Goal: Task Accomplishment & Management: Use online tool/utility

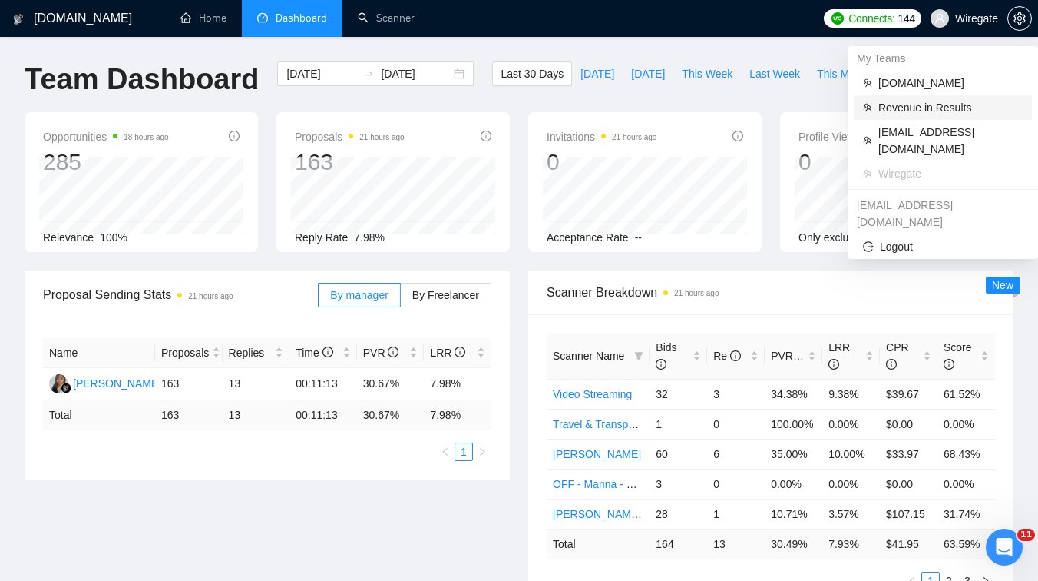
click at [932, 114] on span "Revenue in Results" at bounding box center [951, 107] width 144 height 17
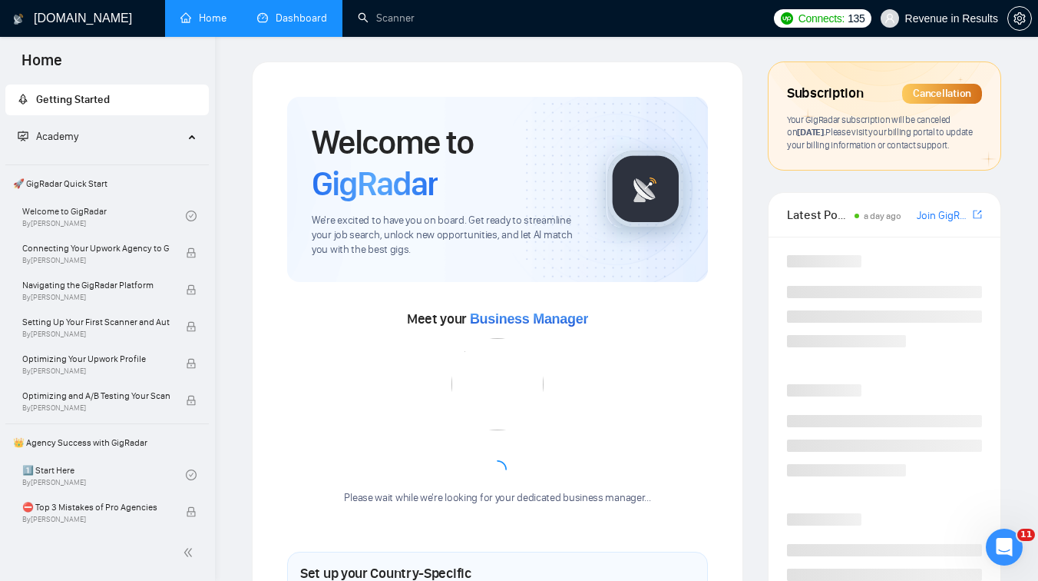
click at [317, 13] on link "Dashboard" at bounding box center [292, 18] width 70 height 13
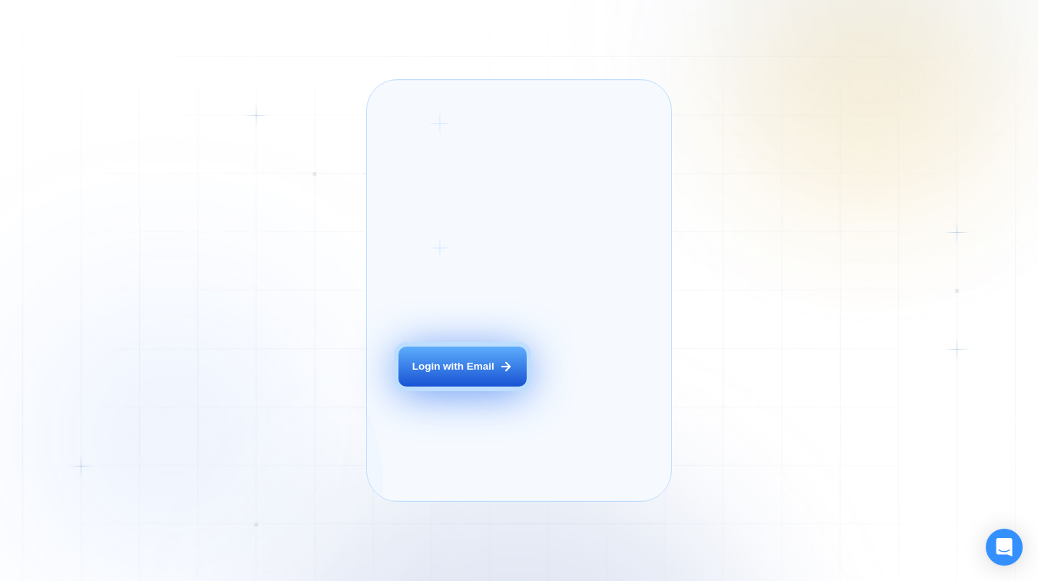
click at [467, 374] on div "Login with Email" at bounding box center [453, 366] width 82 height 15
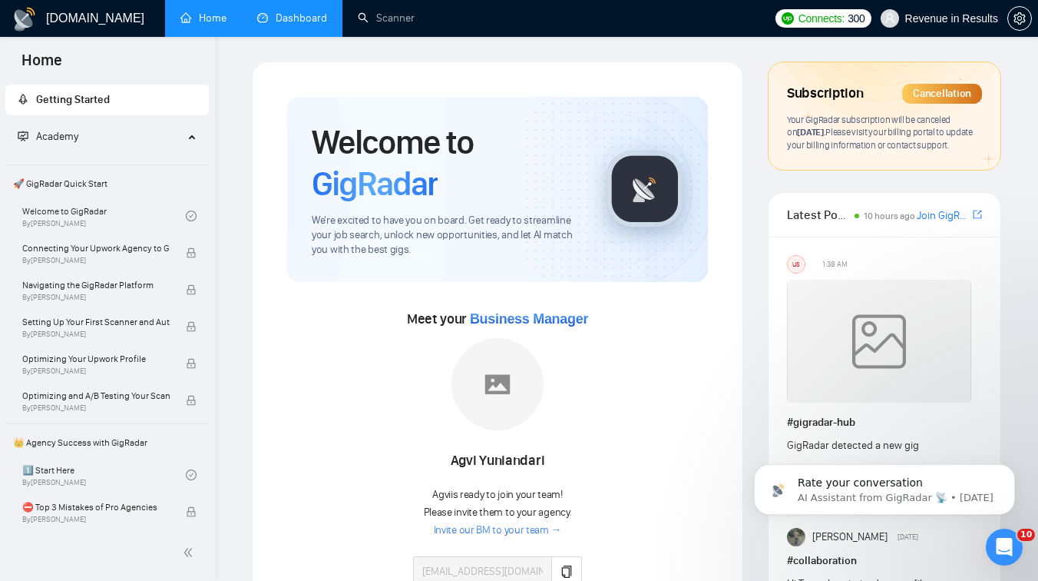
click at [306, 24] on link "Dashboard" at bounding box center [292, 18] width 70 height 13
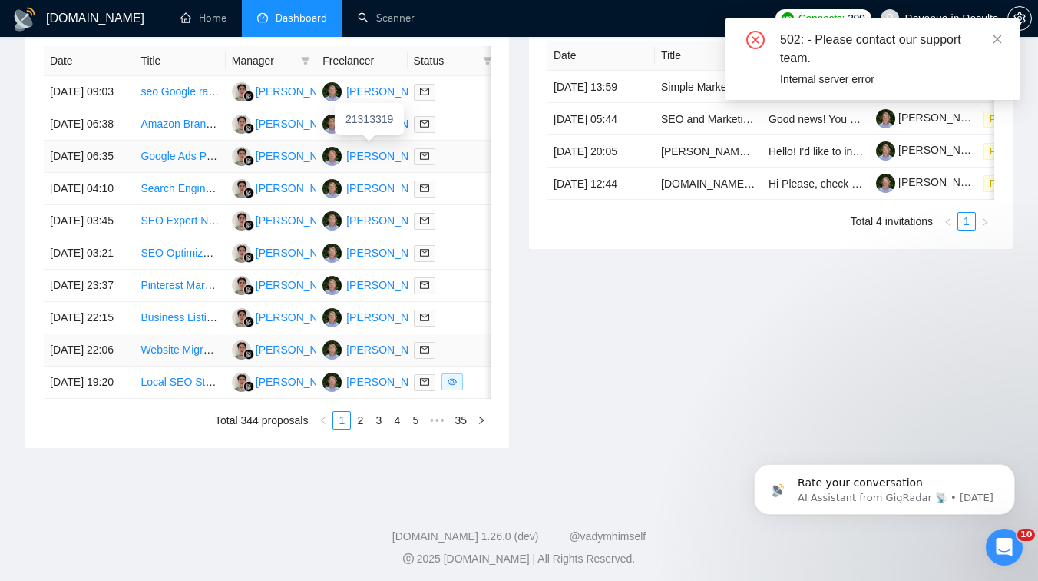
scroll to position [654, 0]
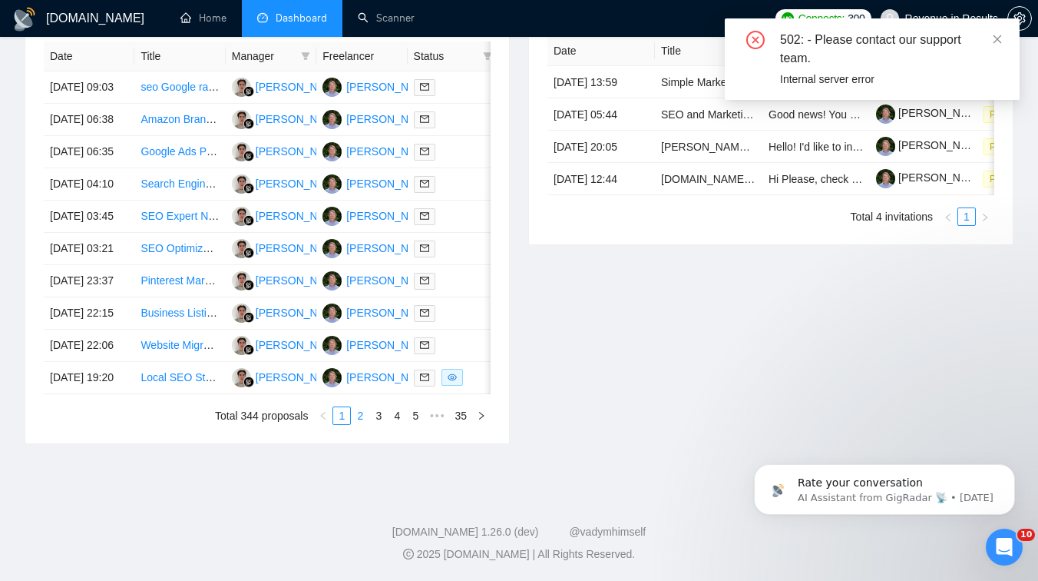
click at [359, 424] on link "2" at bounding box center [360, 415] width 17 height 17
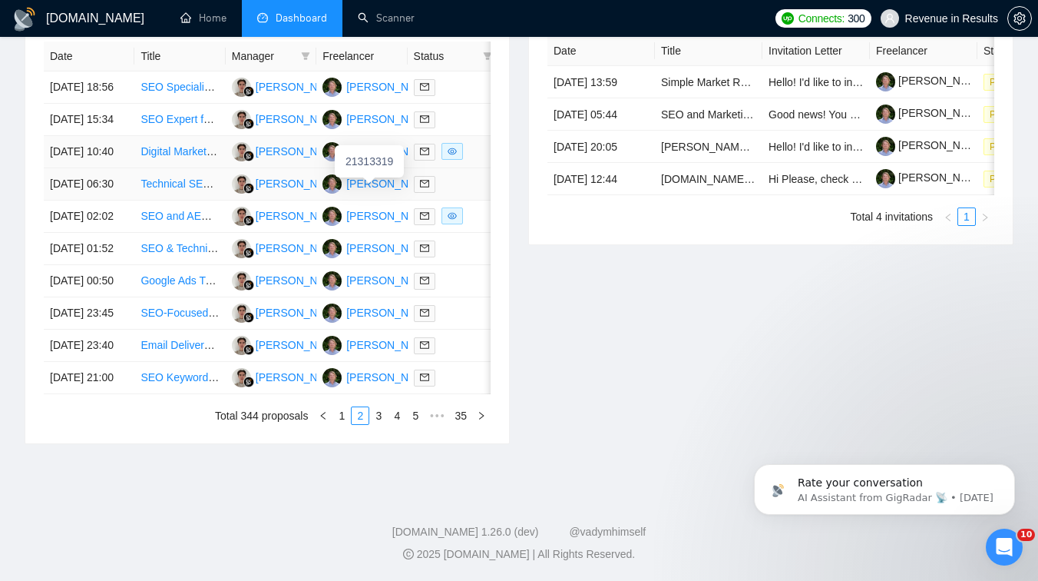
scroll to position [741, 0]
click at [382, 424] on link "3" at bounding box center [378, 415] width 17 height 17
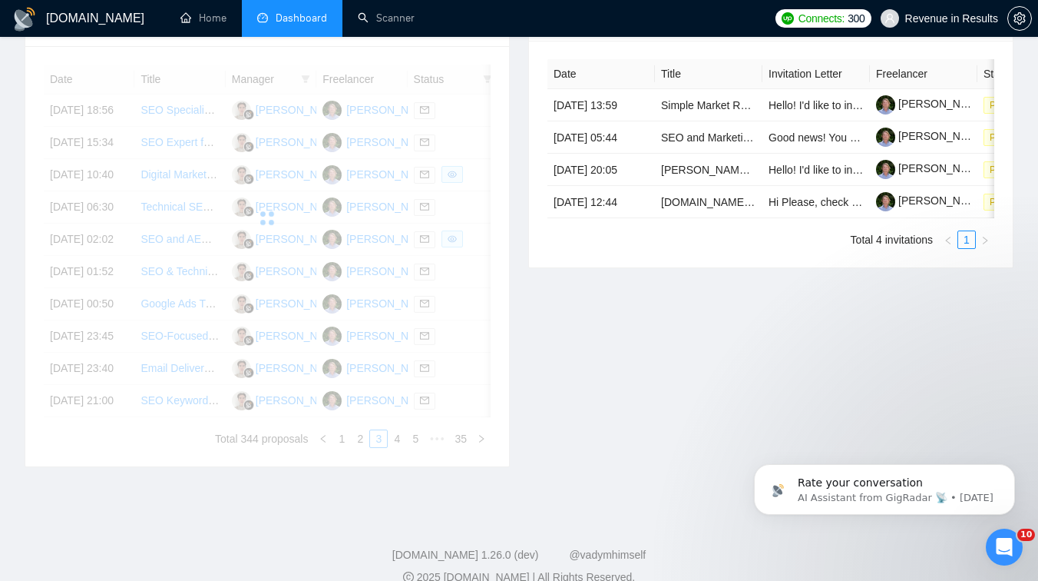
scroll to position [590, 0]
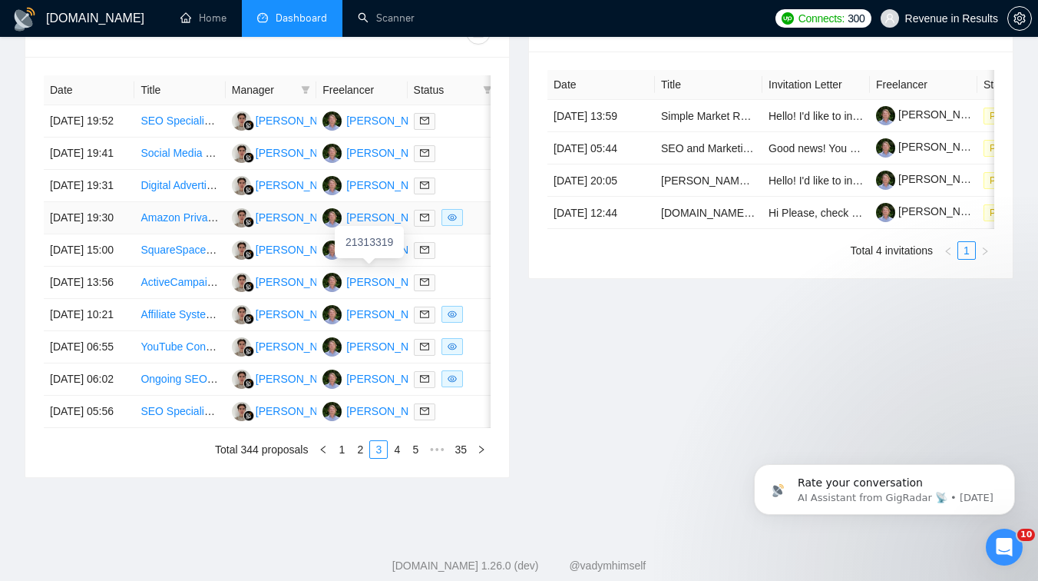
click at [367, 226] on div "Jamen Krynicki" at bounding box center [390, 217] width 88 height 17
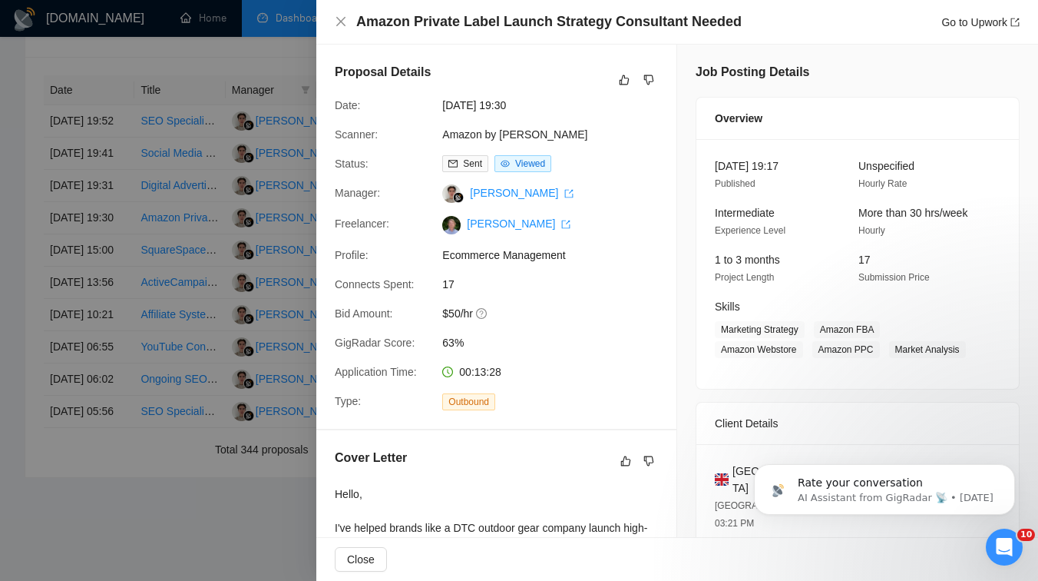
click at [186, 256] on div at bounding box center [519, 290] width 1038 height 581
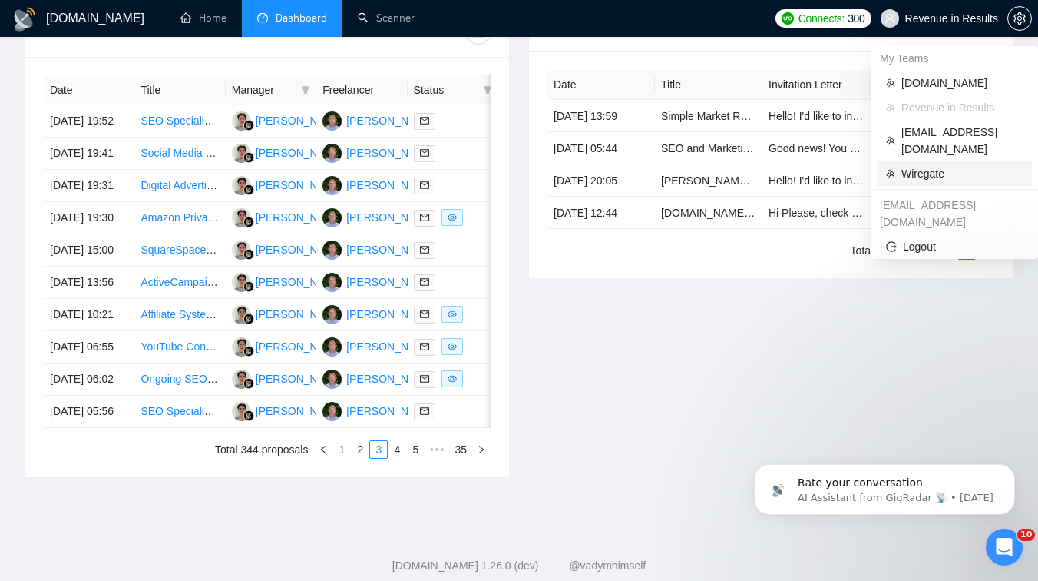
click at [912, 165] on span "Wiregate" at bounding box center [962, 173] width 121 height 17
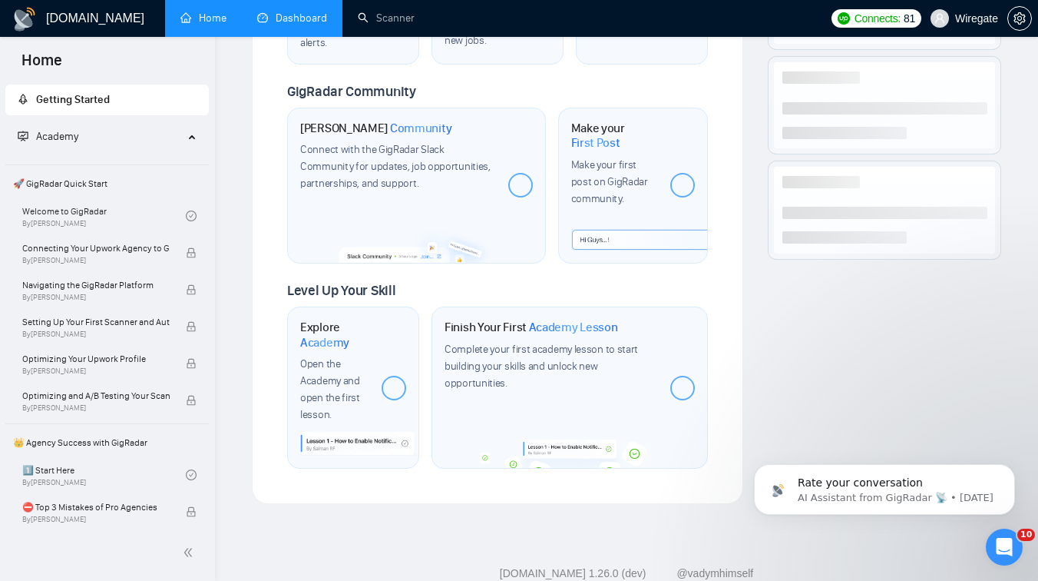
click at [297, 25] on link "Dashboard" at bounding box center [292, 18] width 70 height 13
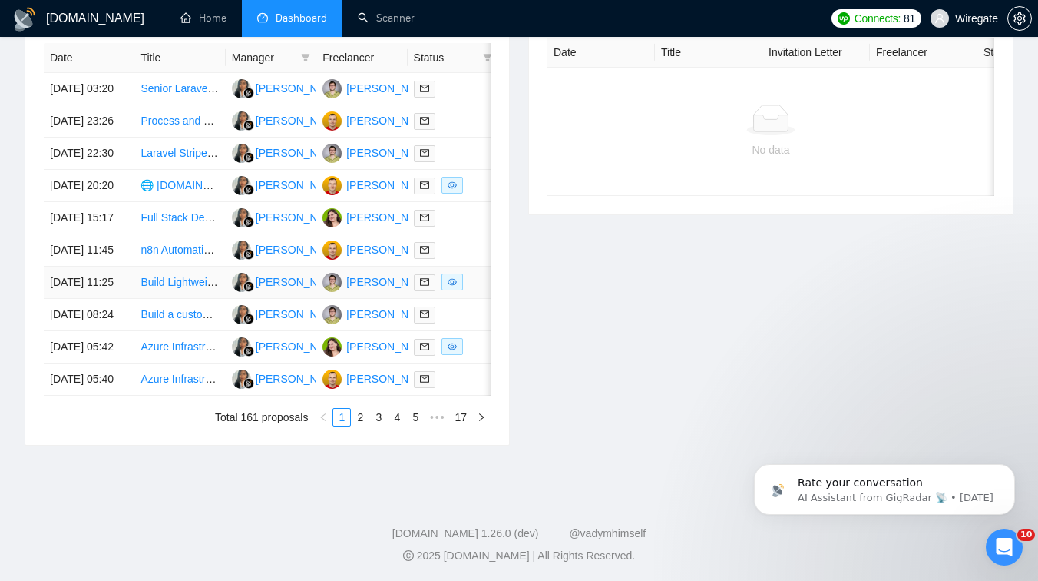
scroll to position [800, 0]
click at [360, 422] on link "2" at bounding box center [360, 415] width 17 height 17
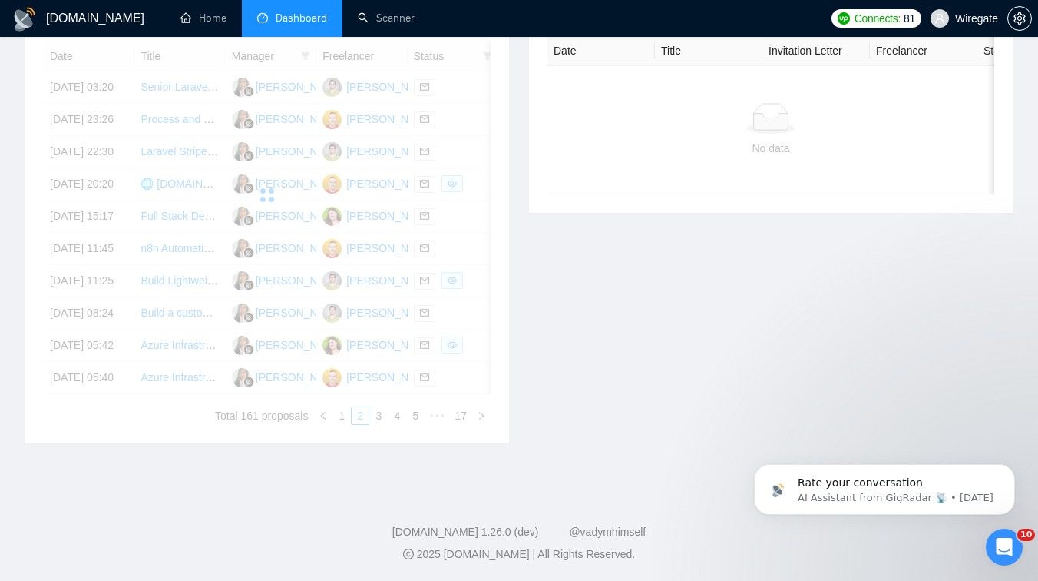
scroll to position [678, 0]
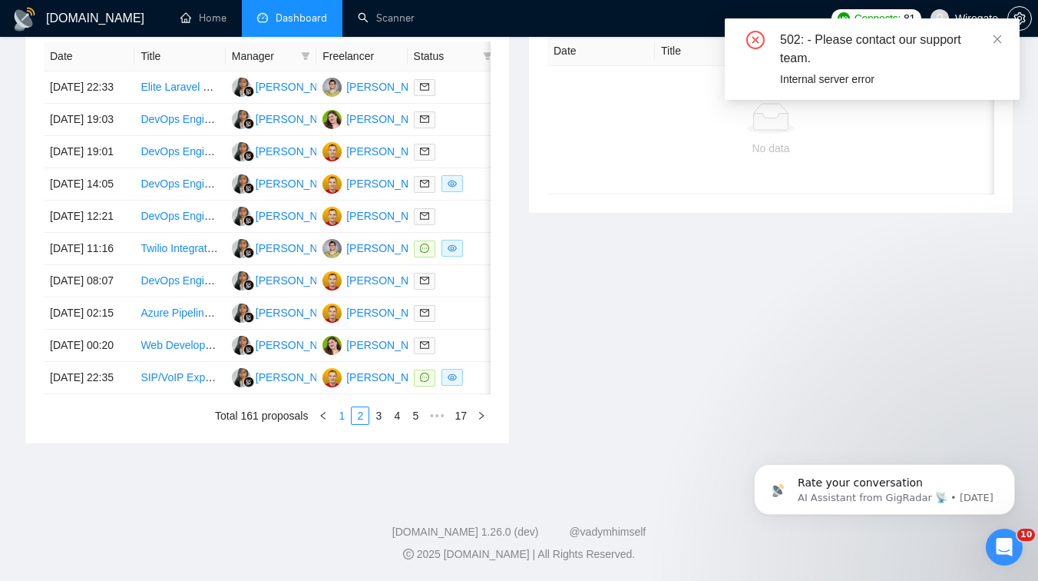
click at [343, 424] on link "1" at bounding box center [341, 415] width 17 height 17
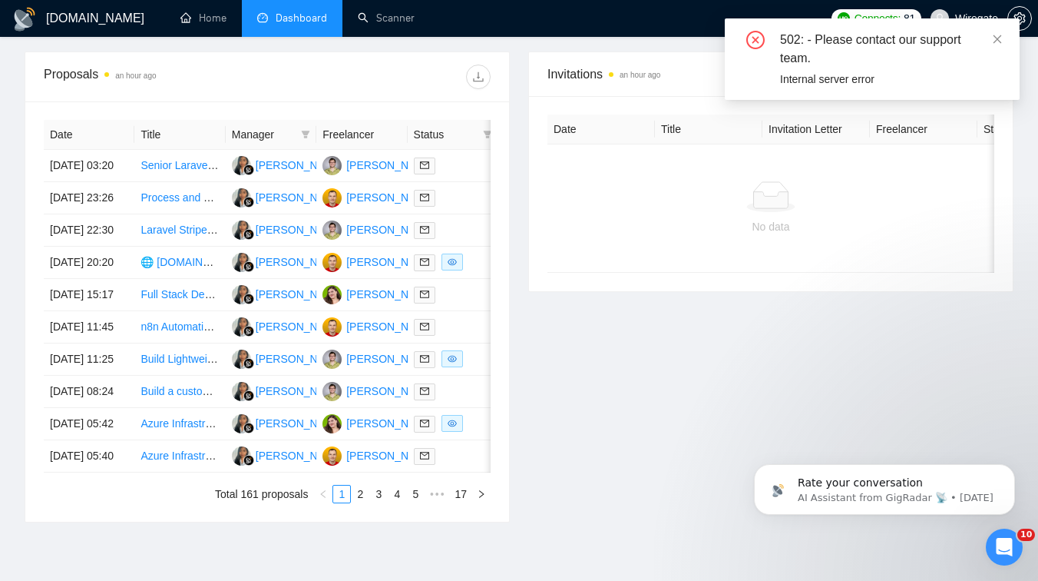
scroll to position [536, 0]
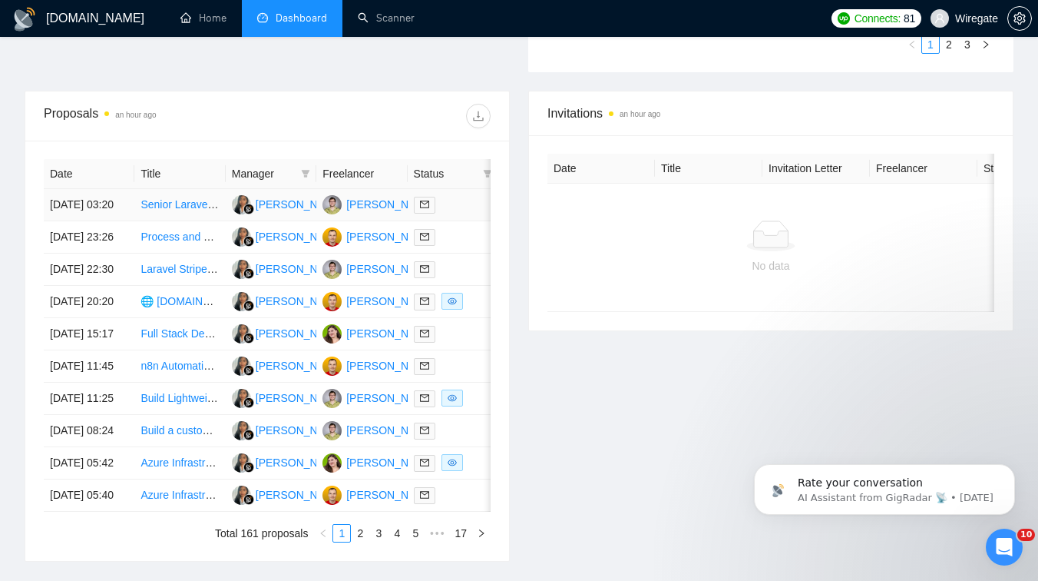
click at [367, 221] on td "Pavel Meshkov" at bounding box center [361, 205] width 91 height 32
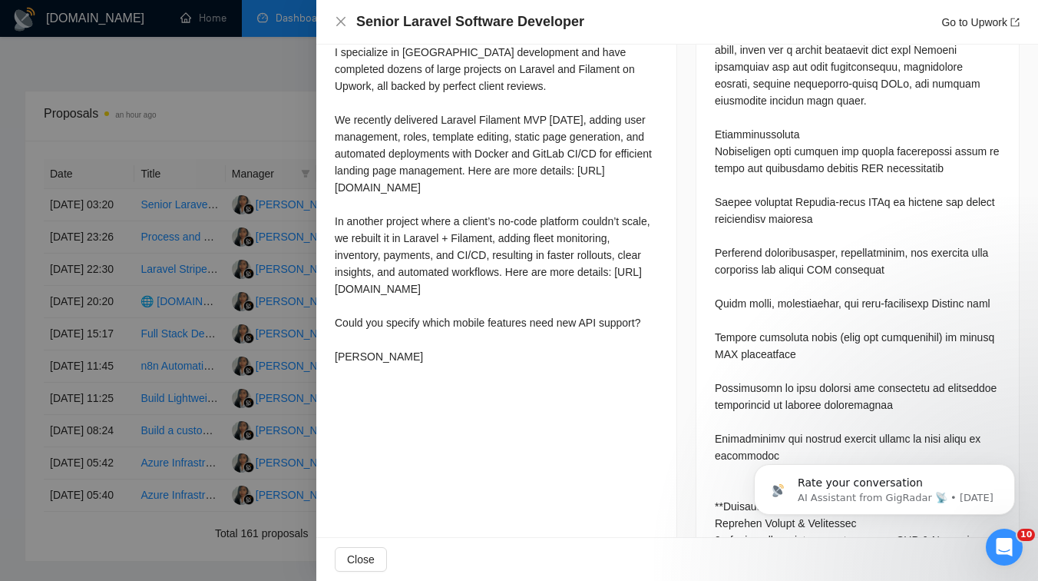
scroll to position [856, 0]
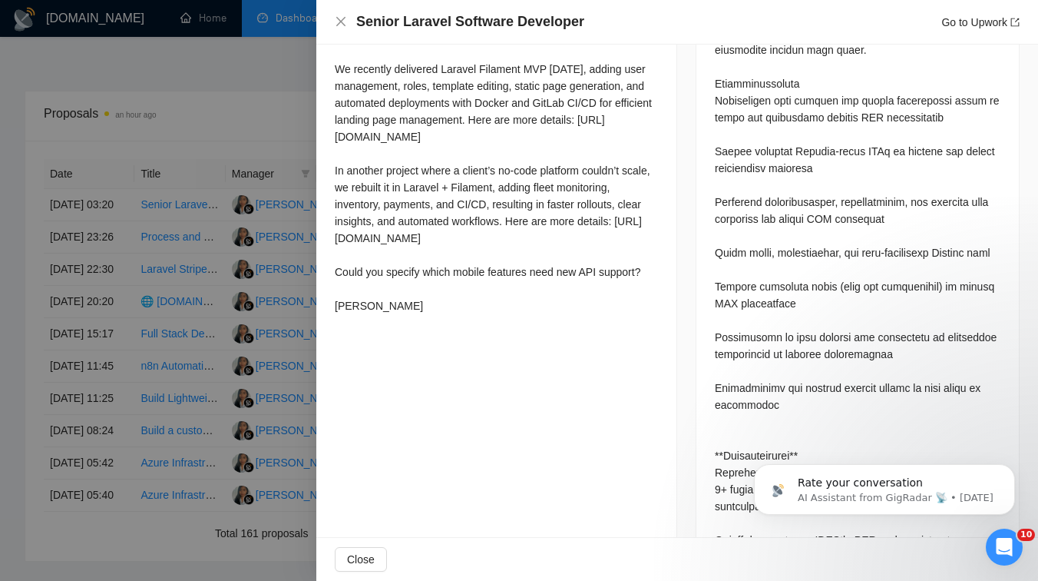
click at [232, 257] on div at bounding box center [519, 290] width 1038 height 581
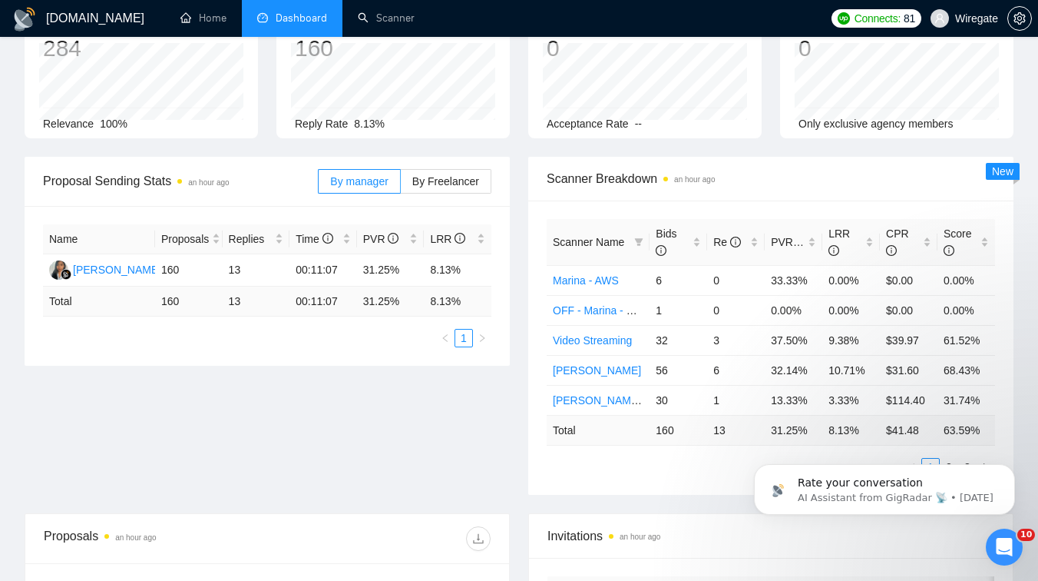
scroll to position [0, 0]
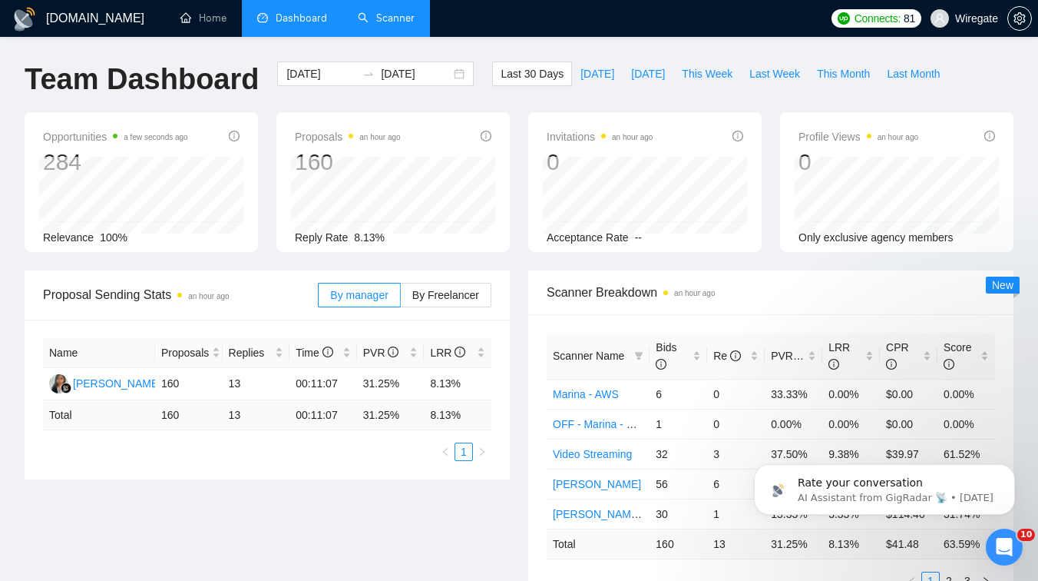
click at [409, 12] on link "Scanner" at bounding box center [386, 18] width 57 height 13
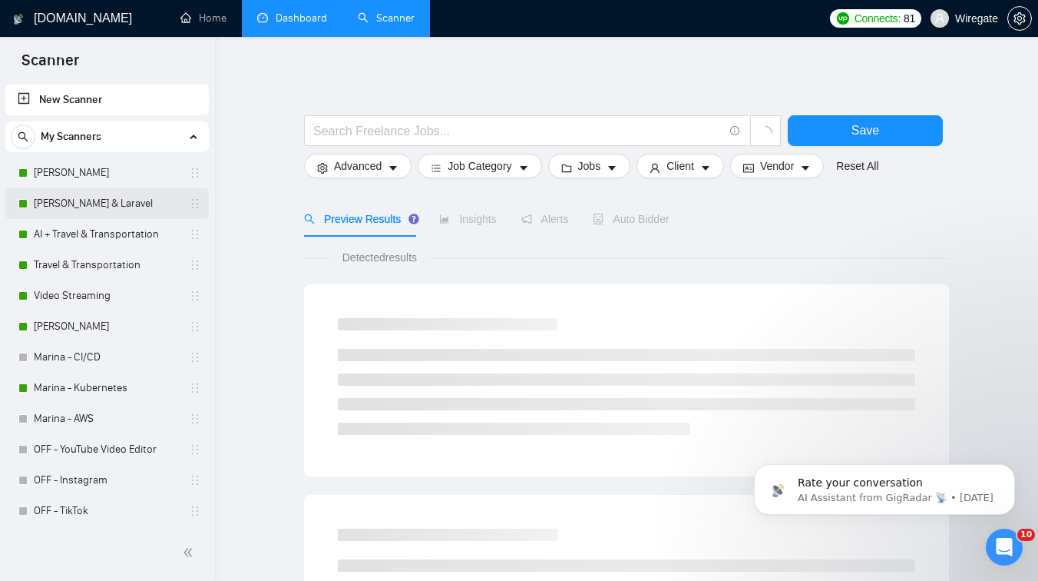
click at [121, 196] on link "Pavel -Filament & Laravel" at bounding box center [107, 203] width 146 height 31
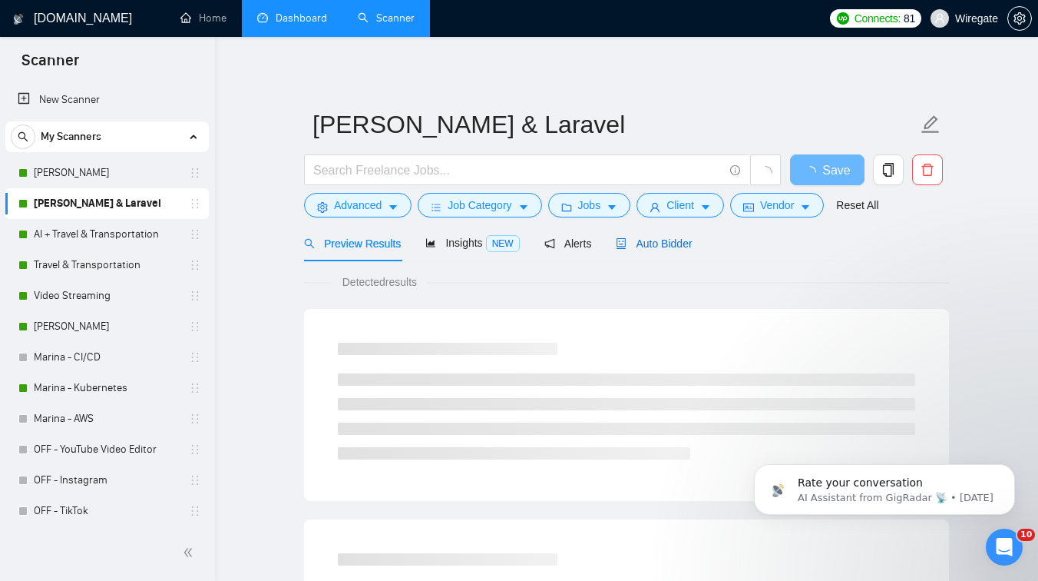
click at [666, 242] on span "Auto Bidder" at bounding box center [654, 243] width 76 height 12
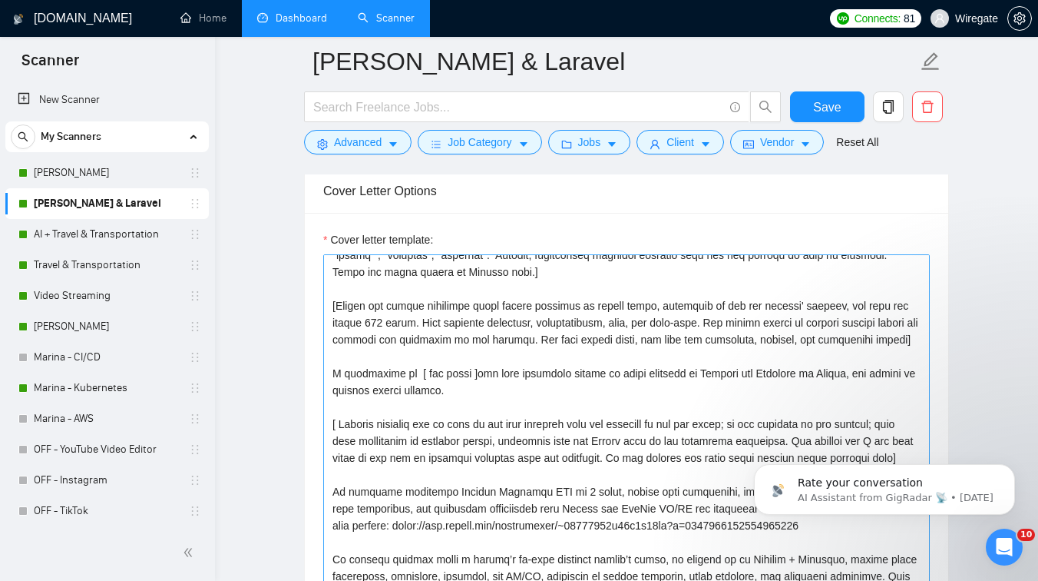
scroll to position [124, 0]
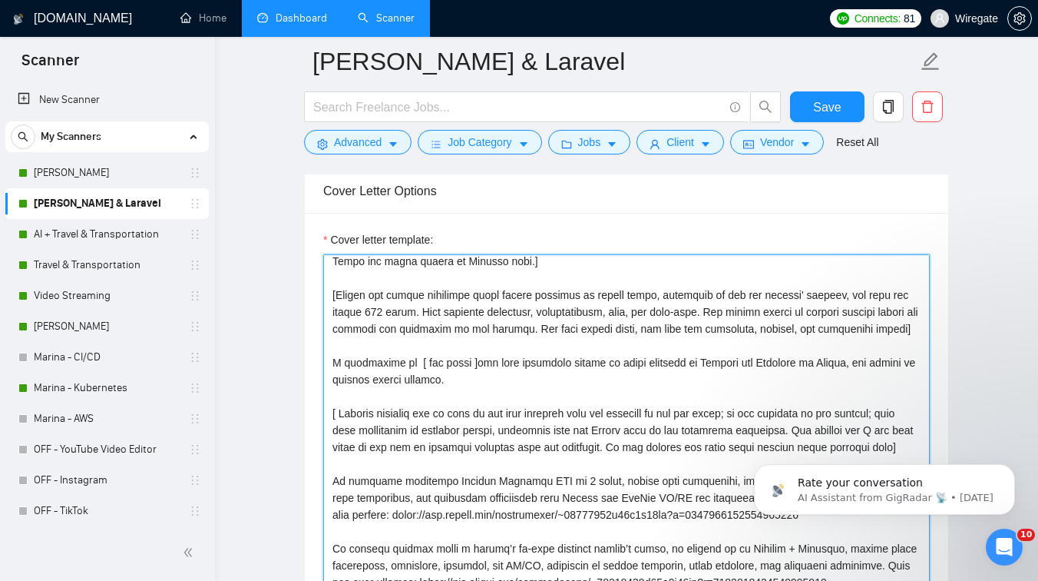
click at [381, 328] on textarea "Cover letter template:" at bounding box center [626, 427] width 607 height 346
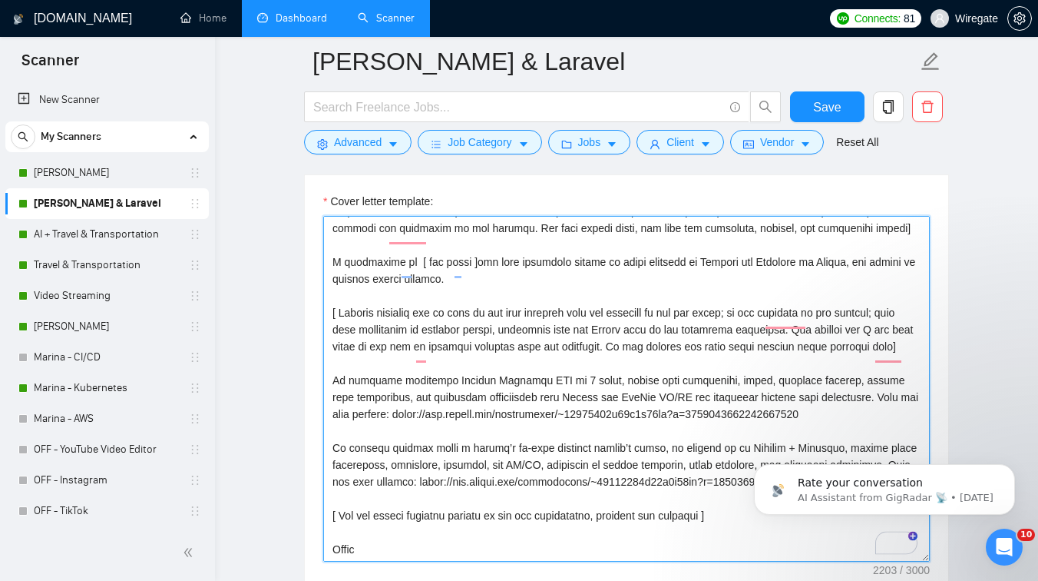
scroll to position [205, 0]
drag, startPoint x: 477, startPoint y: 324, endPoint x: 444, endPoint y: 326, distance: 33.1
click at [444, 326] on textarea "Cover letter template:" at bounding box center [626, 389] width 607 height 346
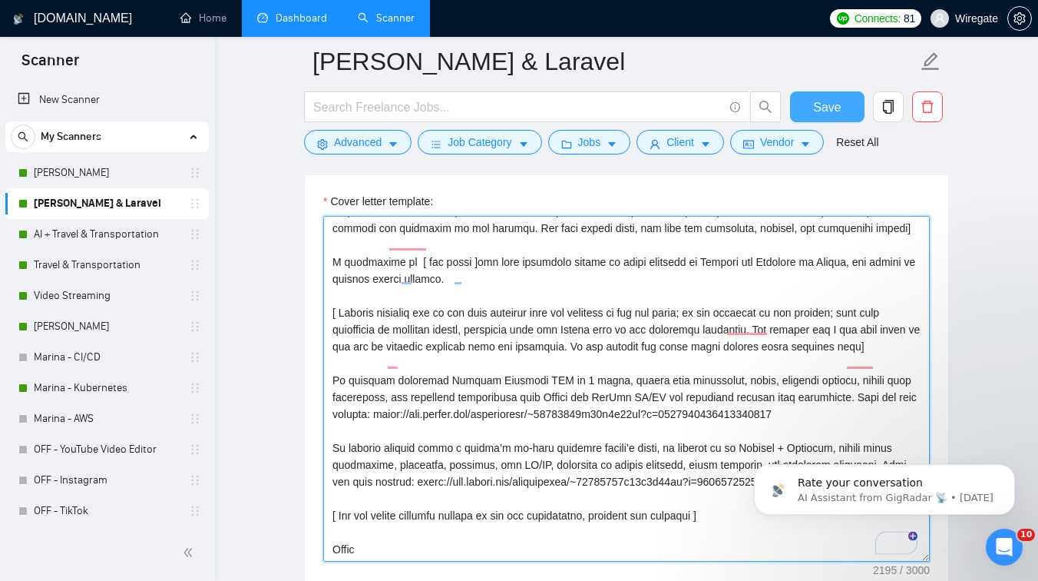
type textarea "[Write a personal greeting using the client's name or company name (if any is p…"
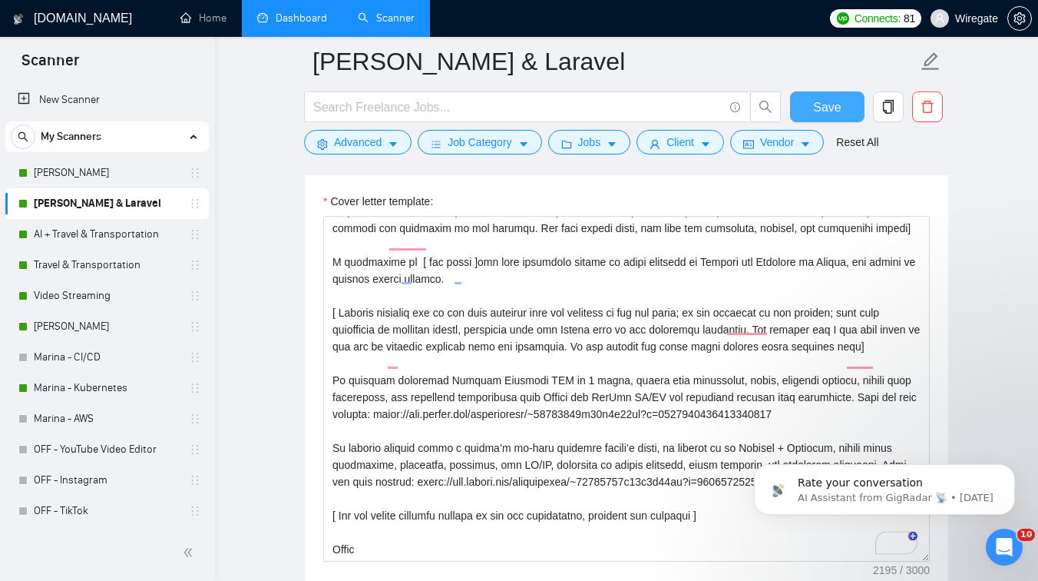
click at [828, 103] on span "Save" at bounding box center [827, 107] width 28 height 19
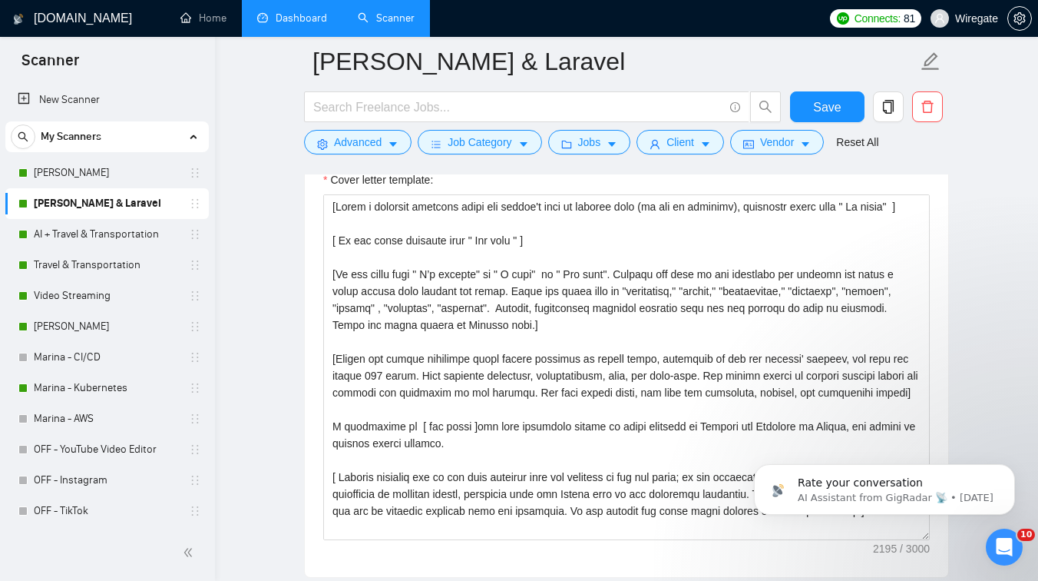
click at [270, 20] on link "Dashboard" at bounding box center [292, 18] width 70 height 13
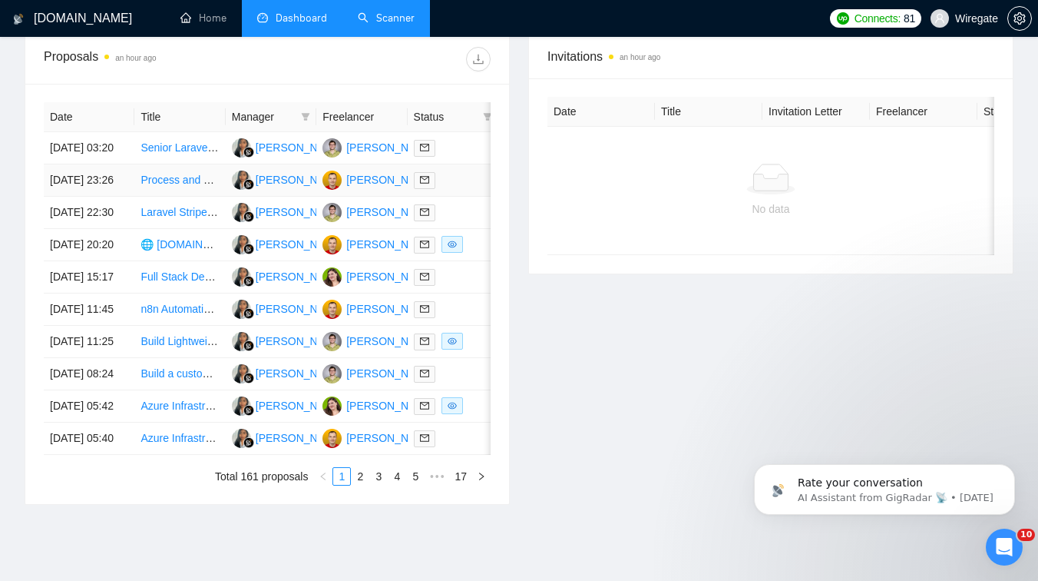
scroll to position [800, 0]
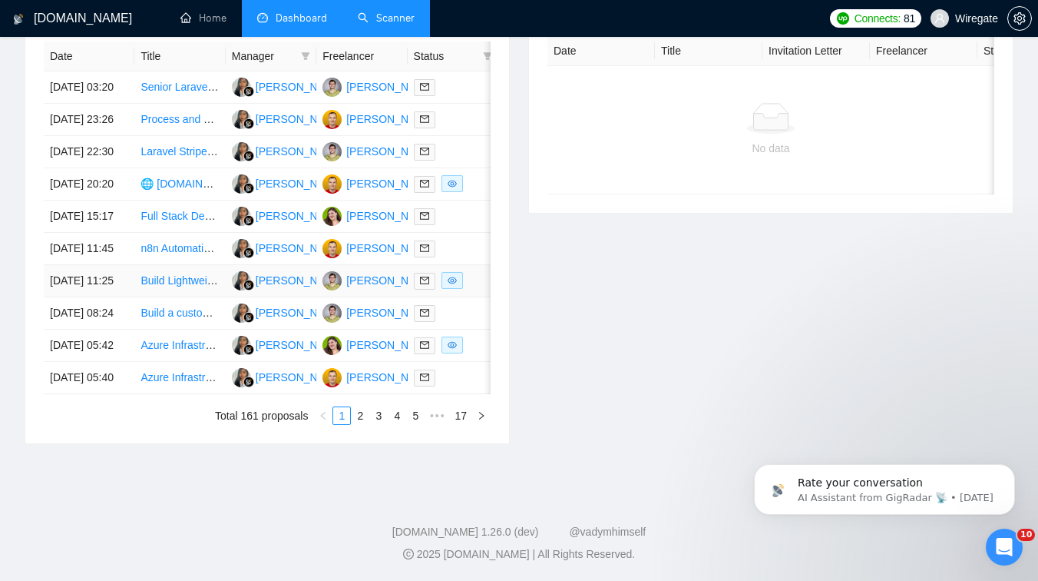
click at [363, 265] on td "Pavel Meshkov" at bounding box center [361, 281] width 91 height 32
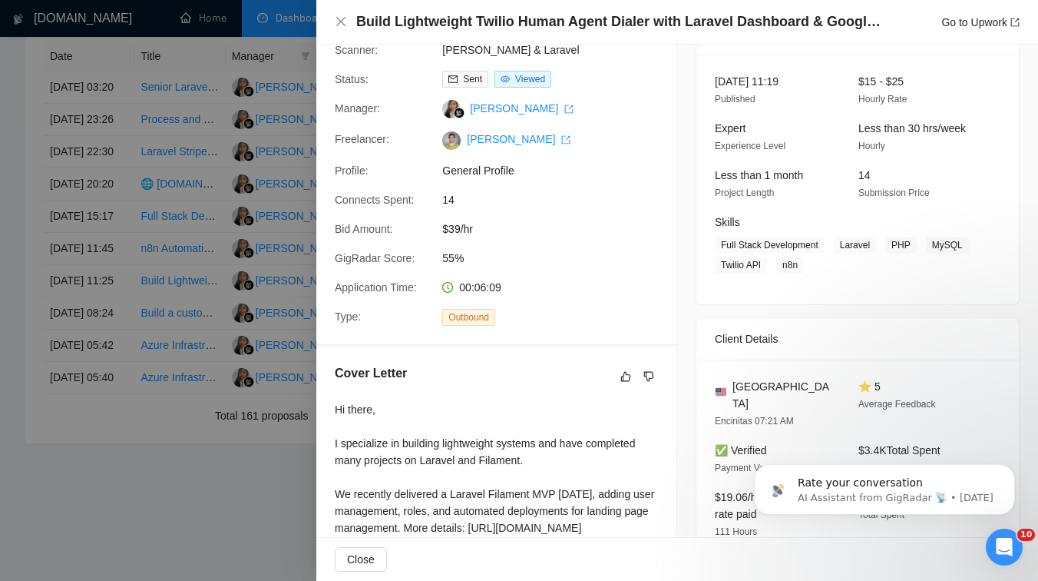
scroll to position [0, 0]
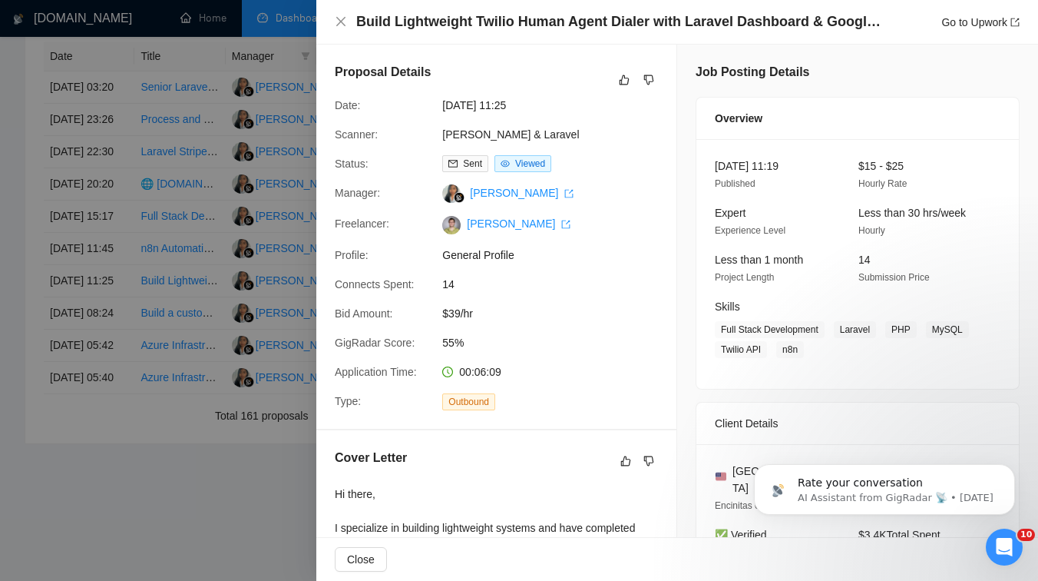
click at [46, 306] on div at bounding box center [519, 290] width 1038 height 581
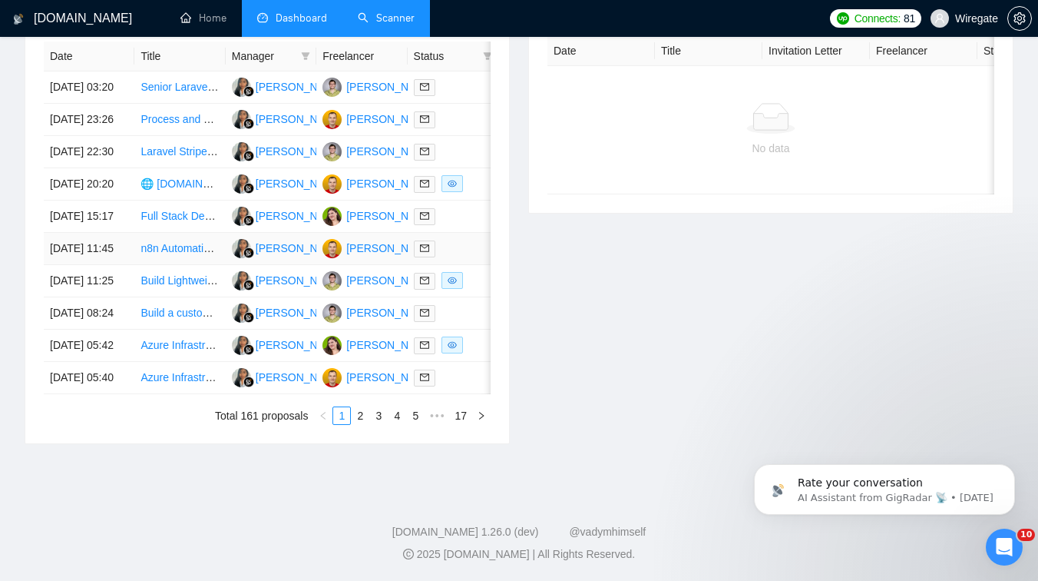
scroll to position [653, 0]
click at [172, 201] on td "🌐 Circle.so Community Setup — Customized, Private, Paid Spaces + Course + Ongoi…" at bounding box center [179, 185] width 91 height 32
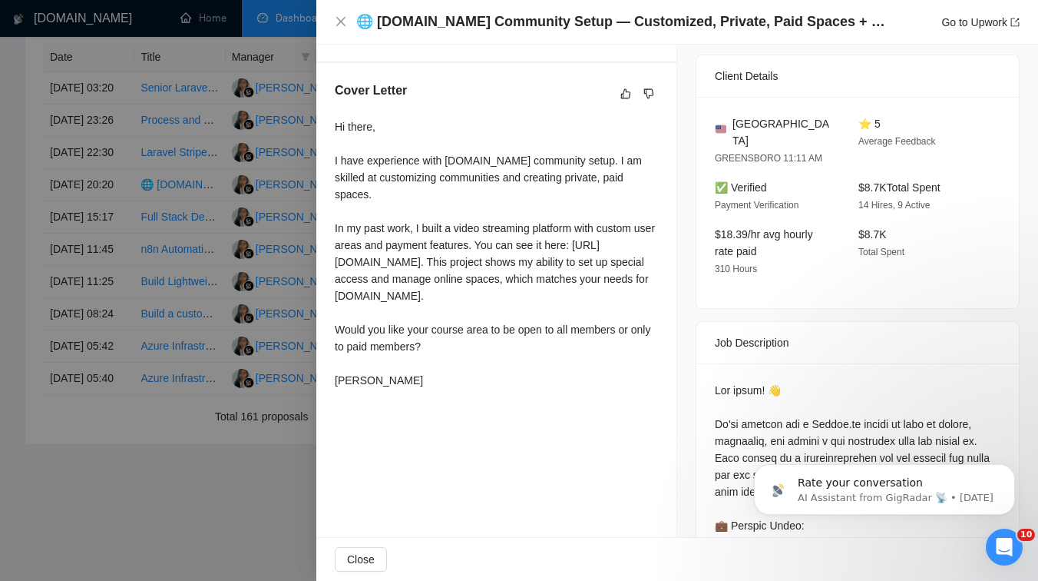
scroll to position [344, 0]
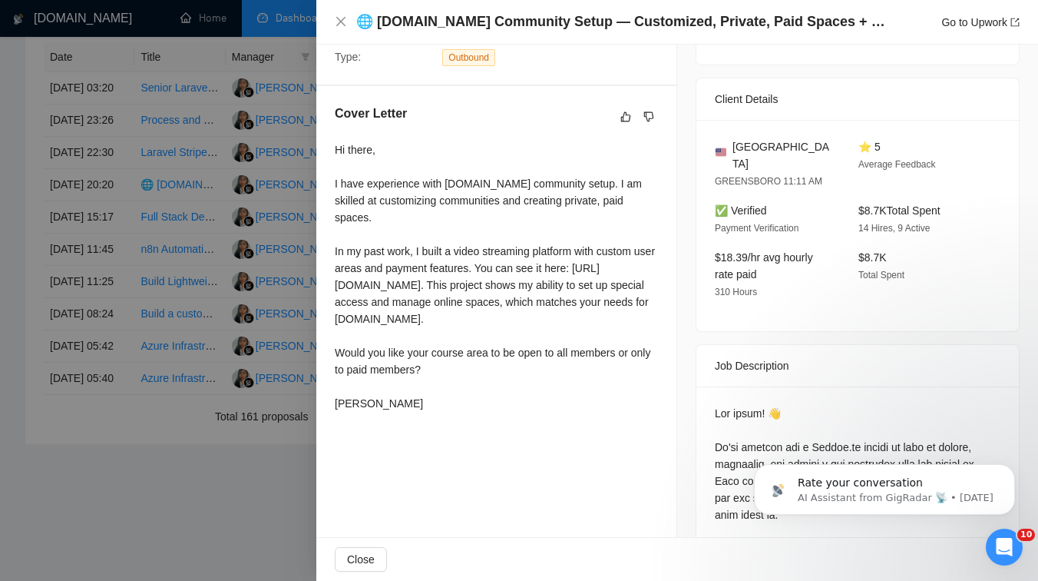
click at [217, 241] on div at bounding box center [519, 290] width 1038 height 581
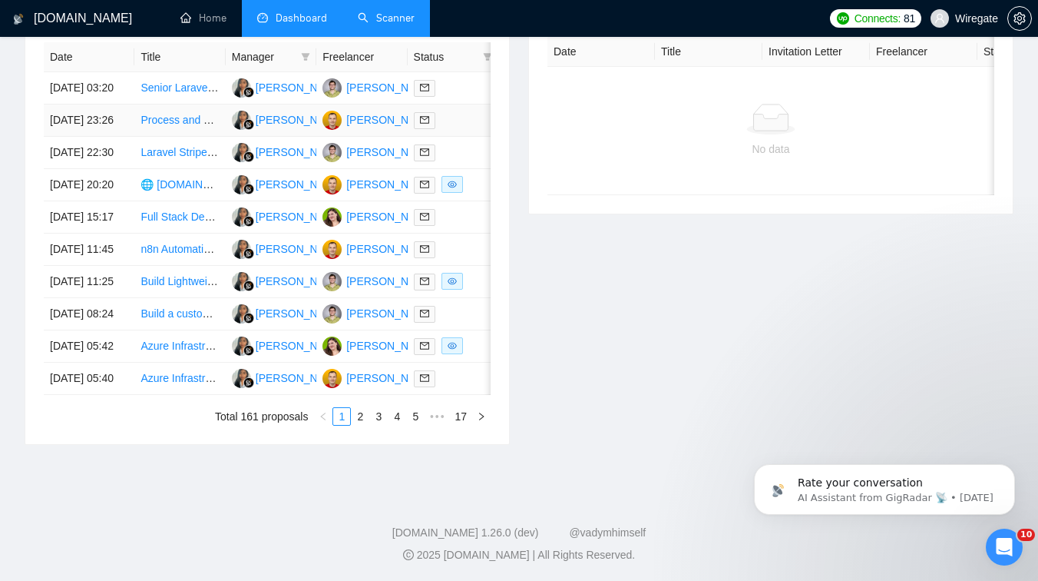
scroll to position [0, 0]
